Goal: Download file/media

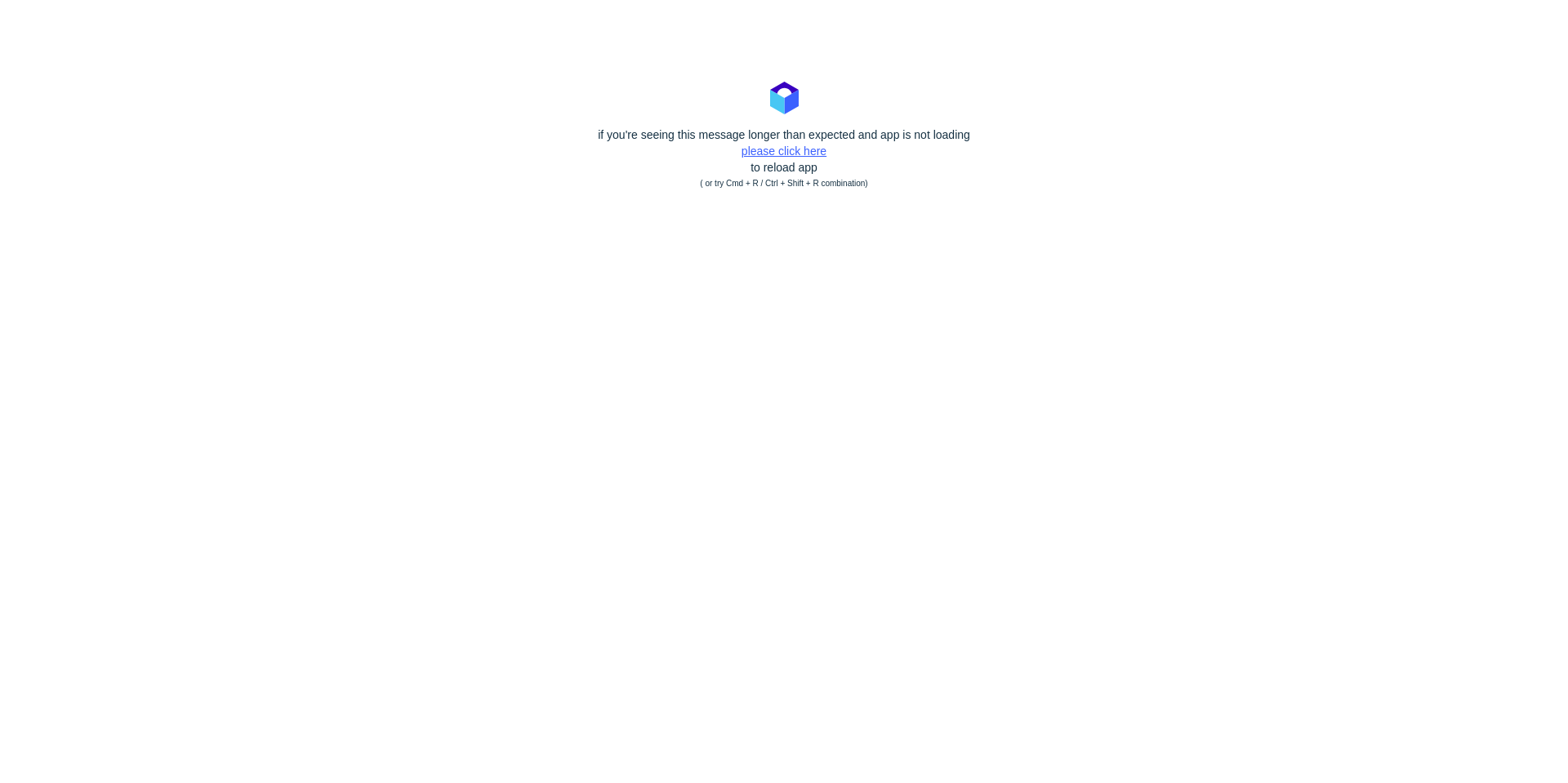
click at [806, 153] on link "please click here" at bounding box center [784, 151] width 85 height 13
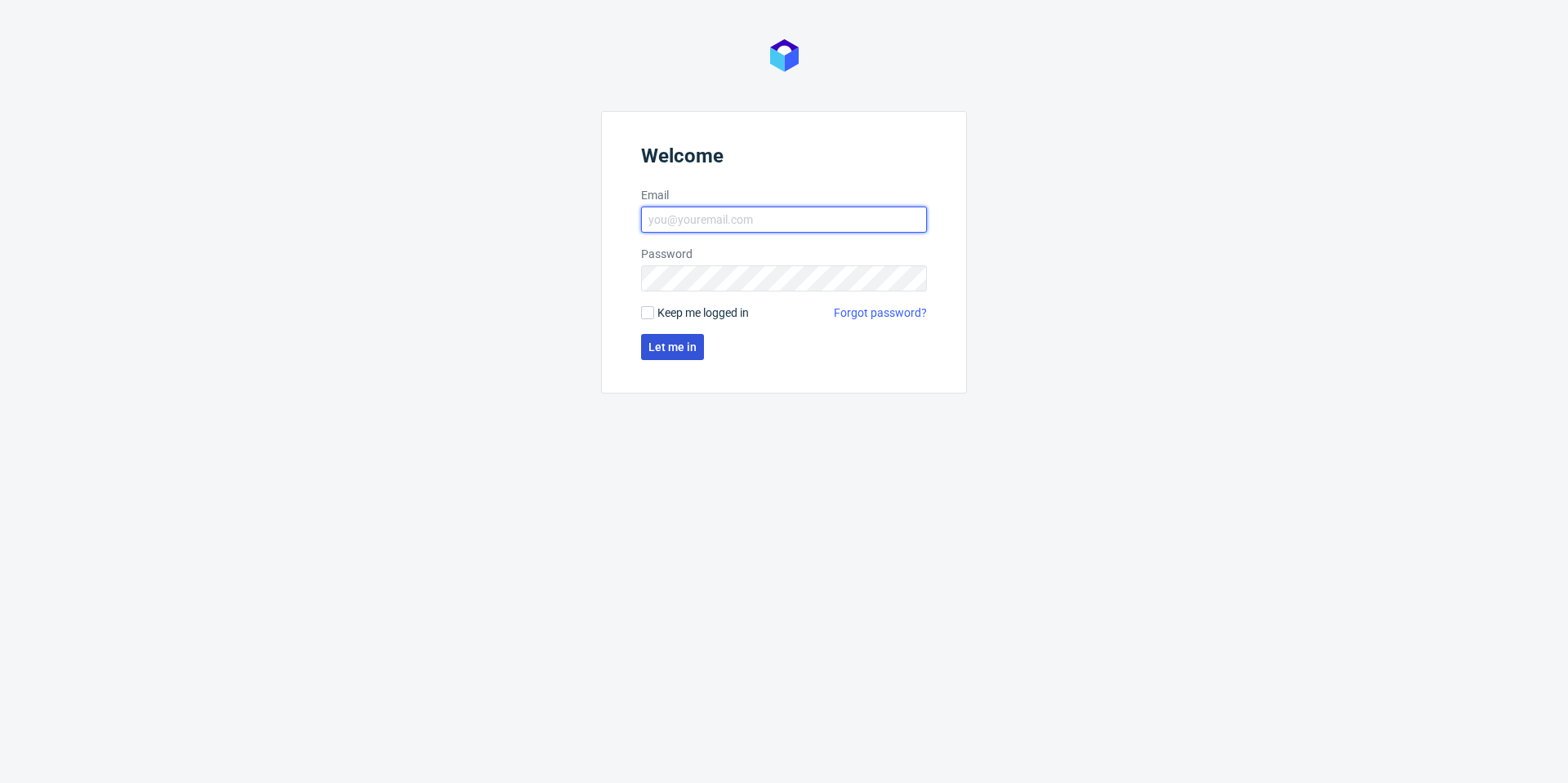
type input "[PERSON_NAME][EMAIL_ADDRESS][DOMAIN_NAME]"
click at [685, 359] on button "Let me in" at bounding box center [673, 347] width 63 height 27
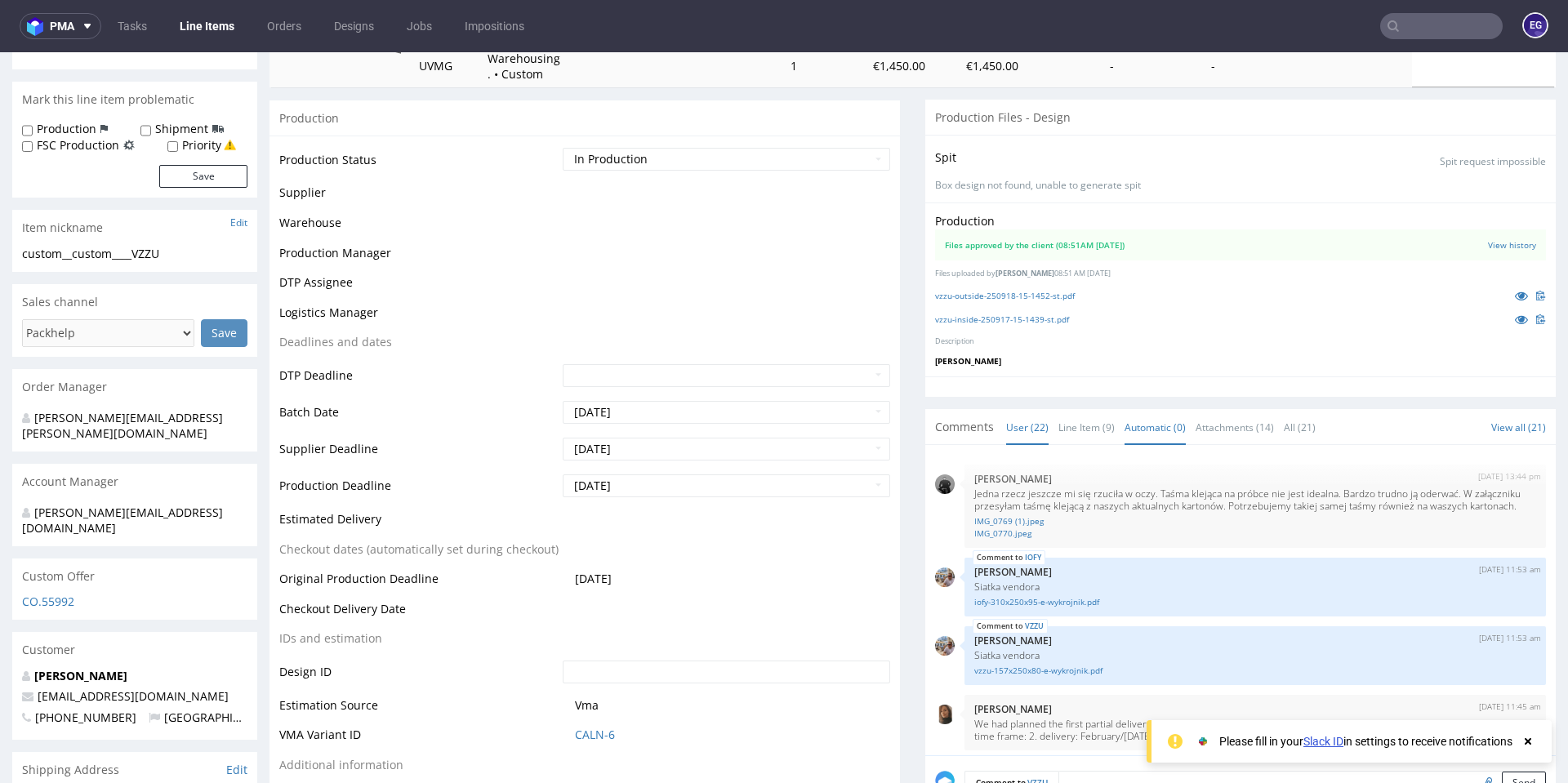
scroll to position [307, 0]
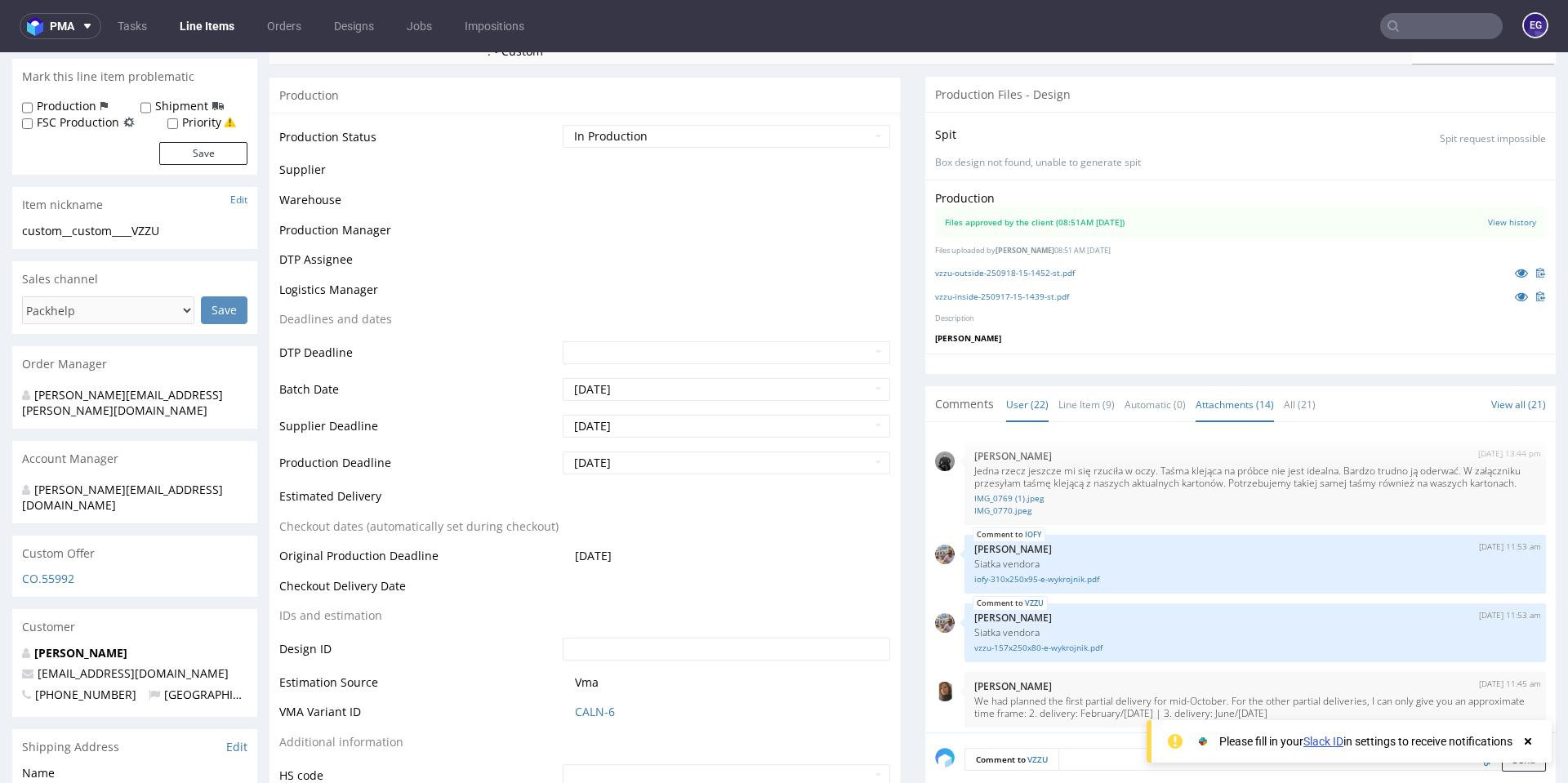
click at [1241, 404] on link "Attachments (14)" at bounding box center [1235, 404] width 79 height 35
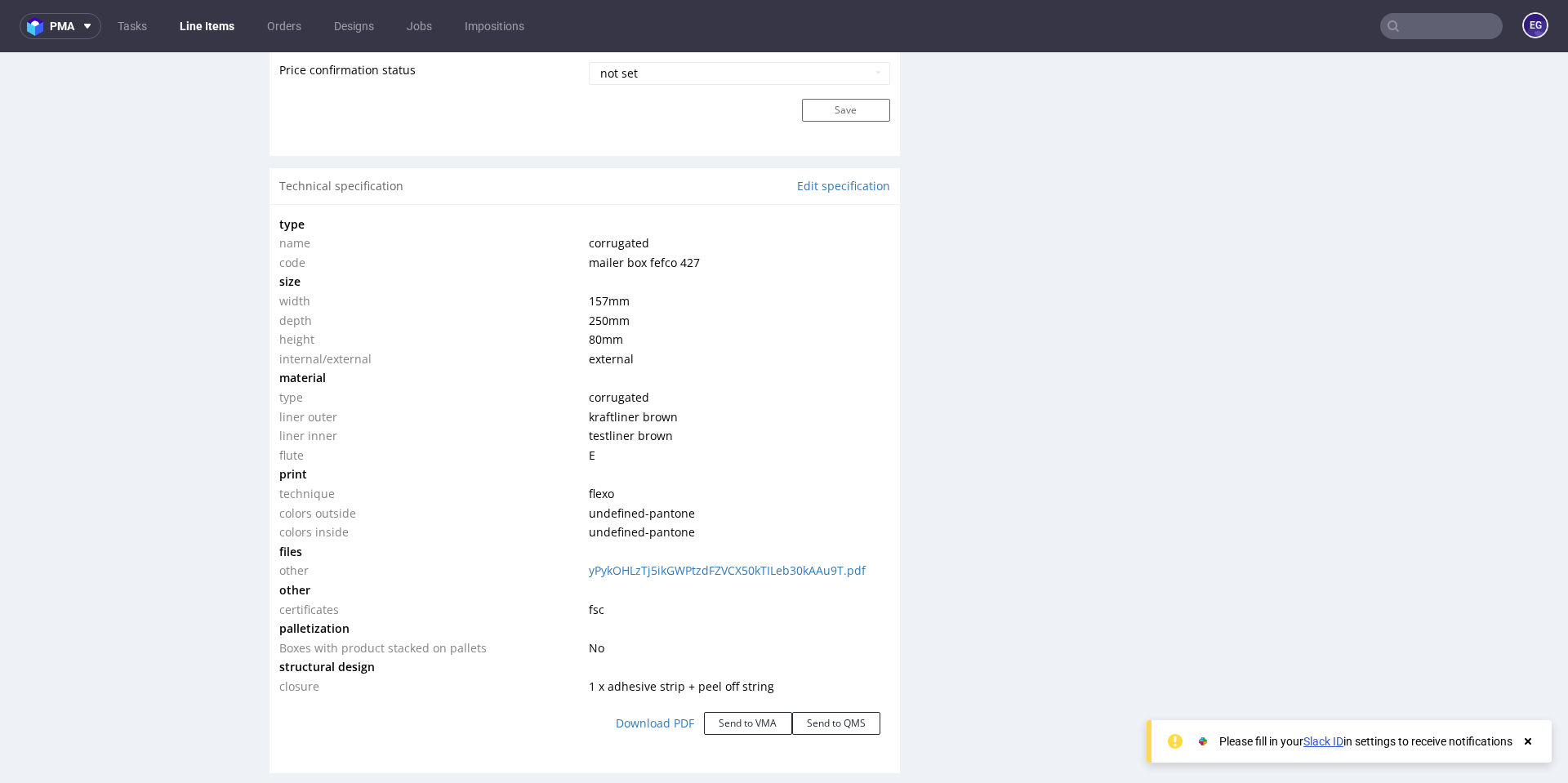
scroll to position [1602, 0]
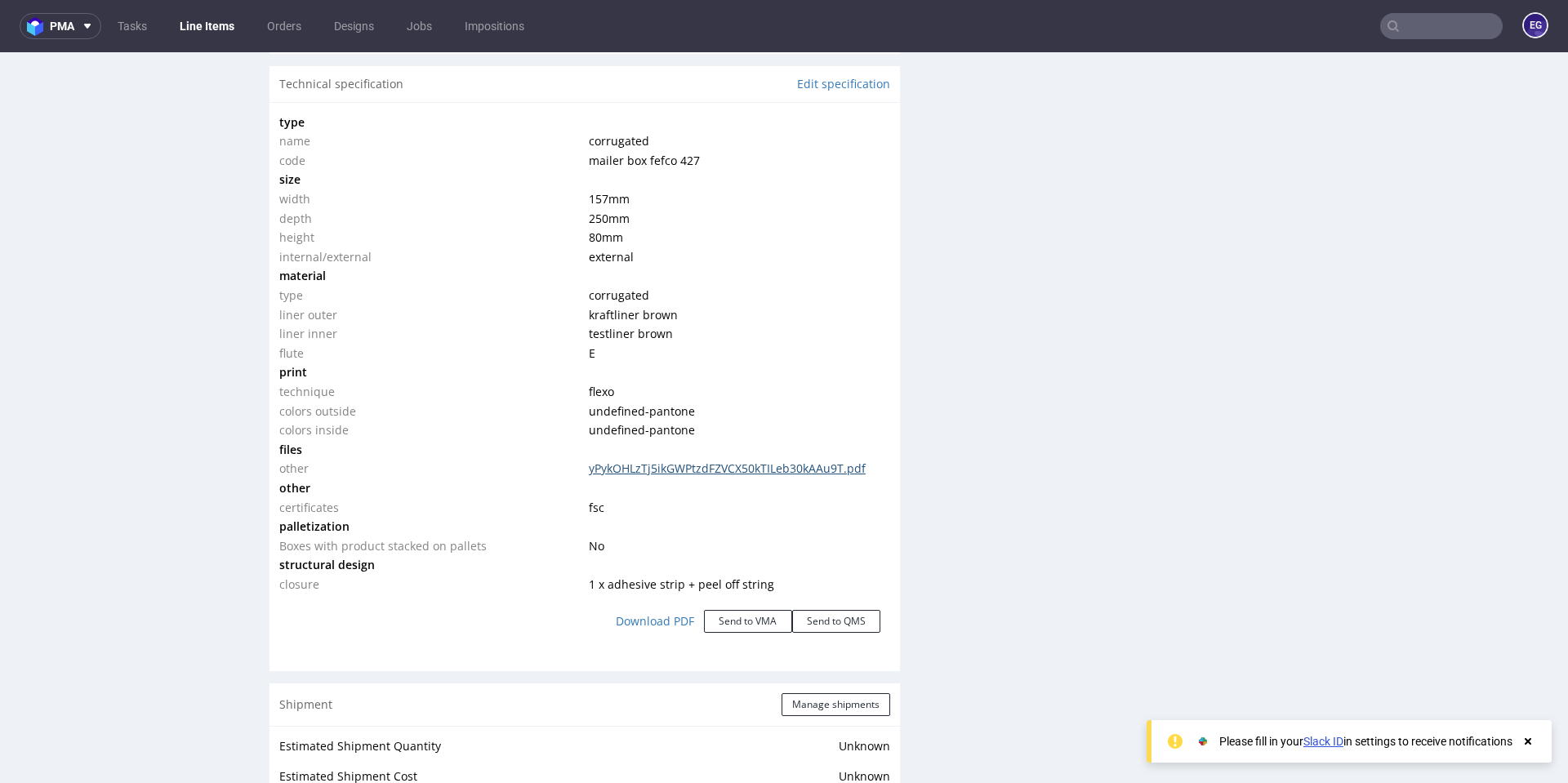
click at [709, 468] on link "yPykOHLzTj5ikGWPtzdFZVCX50kTILeb30kAAu9T.pdf" at bounding box center [728, 468] width 277 height 16
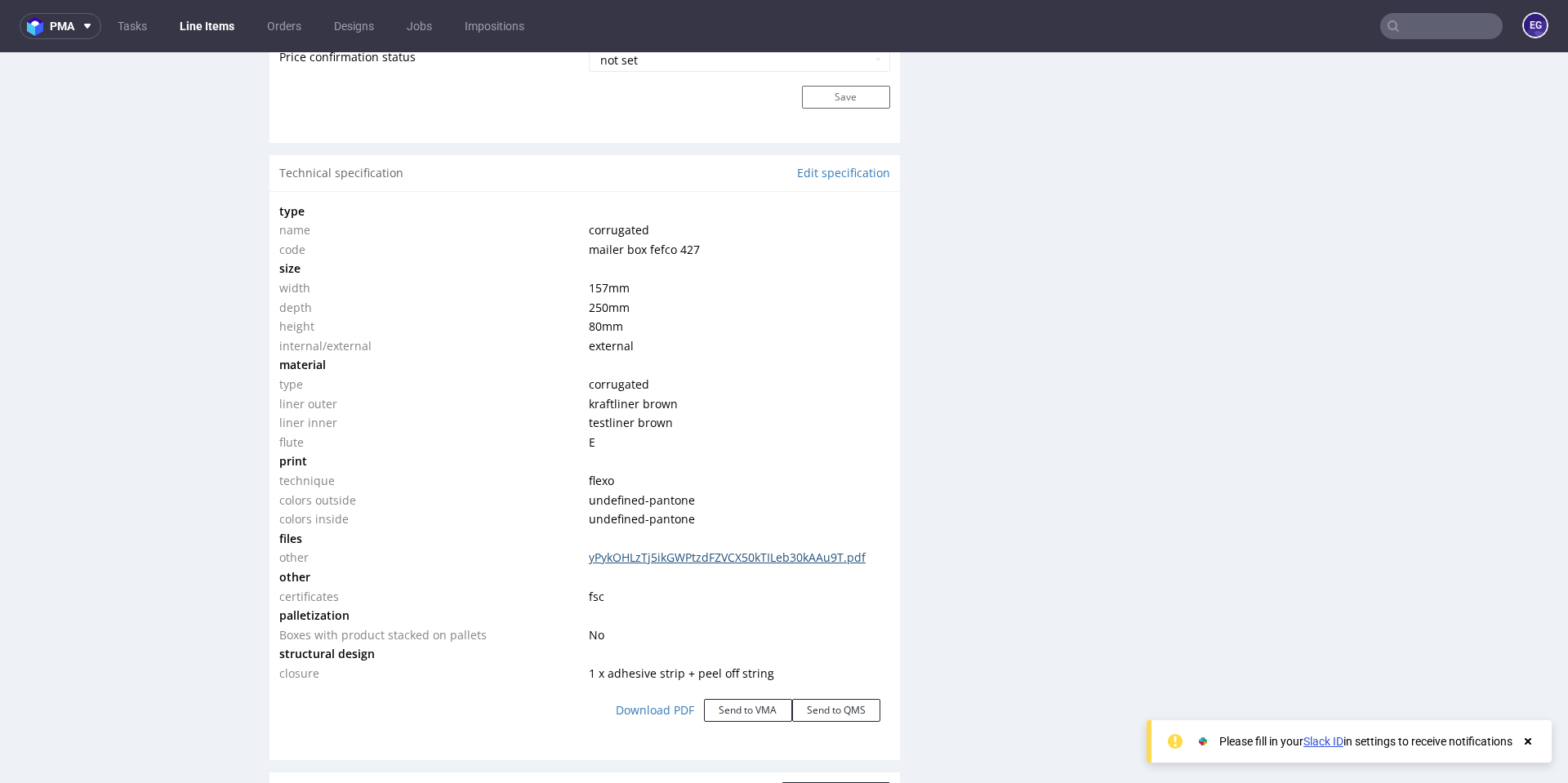
scroll to position [1357, 0]
